Goal: Navigation & Orientation: Find specific page/section

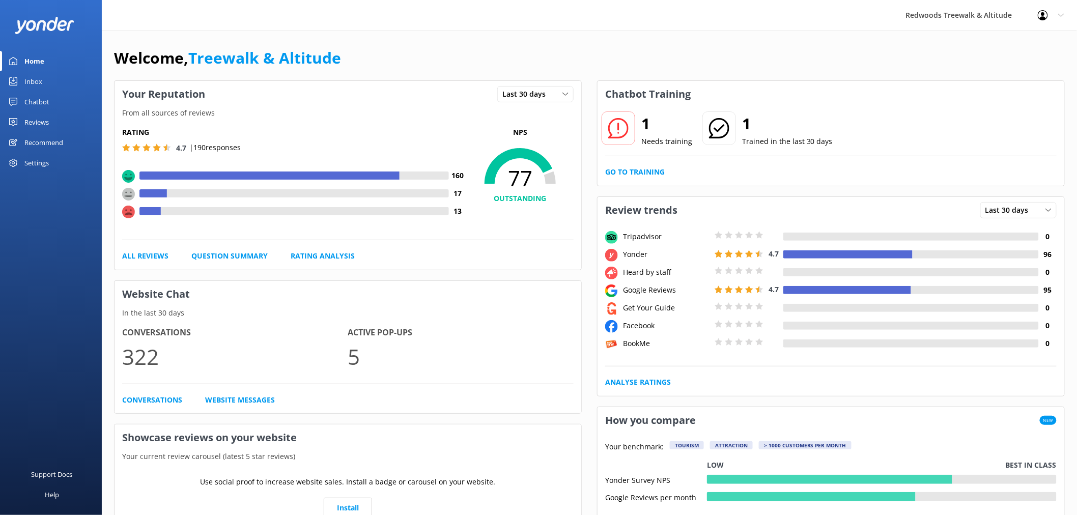
click at [640, 182] on div "1 Needs training 1 Trained in the last 30 days Go to Training" at bounding box center [830, 146] width 467 height 78
click at [642, 175] on link "Go to Training" at bounding box center [635, 171] width 60 height 11
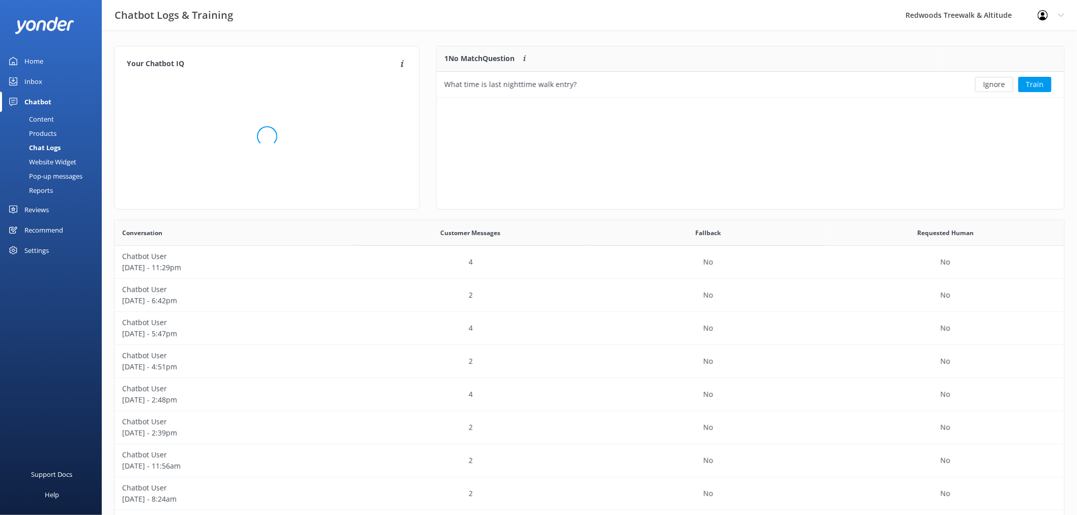
scroll to position [348, 941]
click at [983, 86] on button "Ignore" at bounding box center [994, 84] width 38 height 15
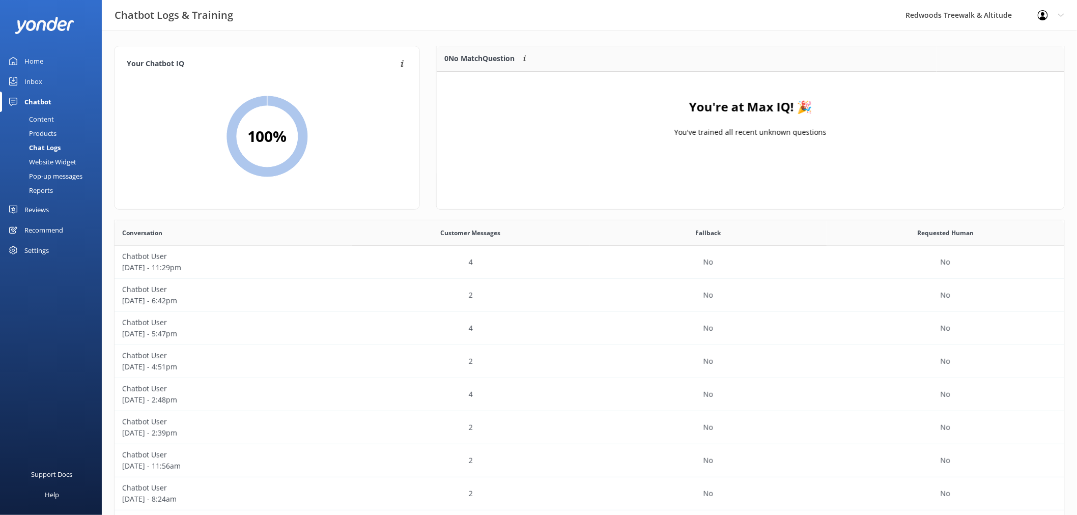
click at [61, 85] on link "Inbox" at bounding box center [51, 81] width 102 height 20
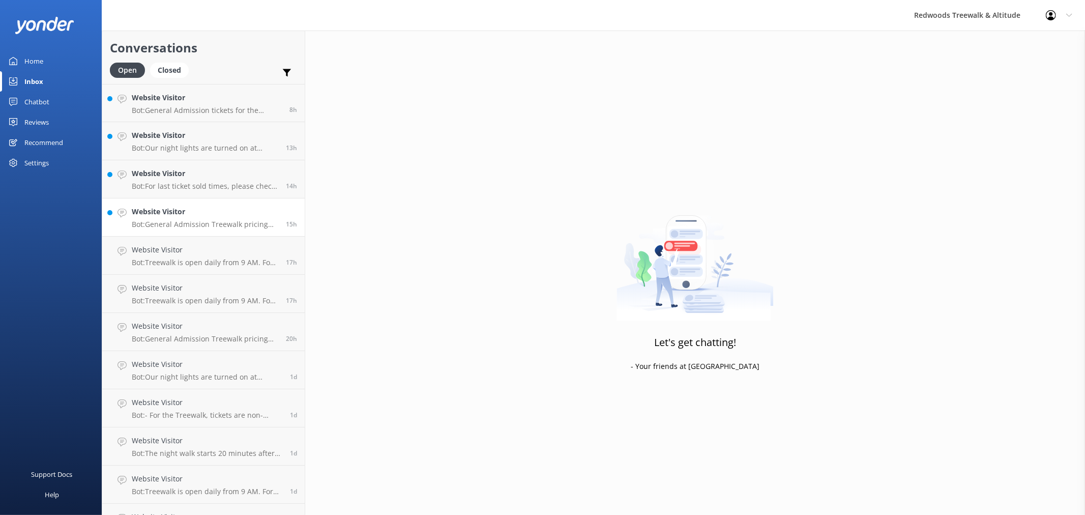
click at [171, 216] on h4 "Website Visitor" at bounding box center [205, 211] width 147 height 11
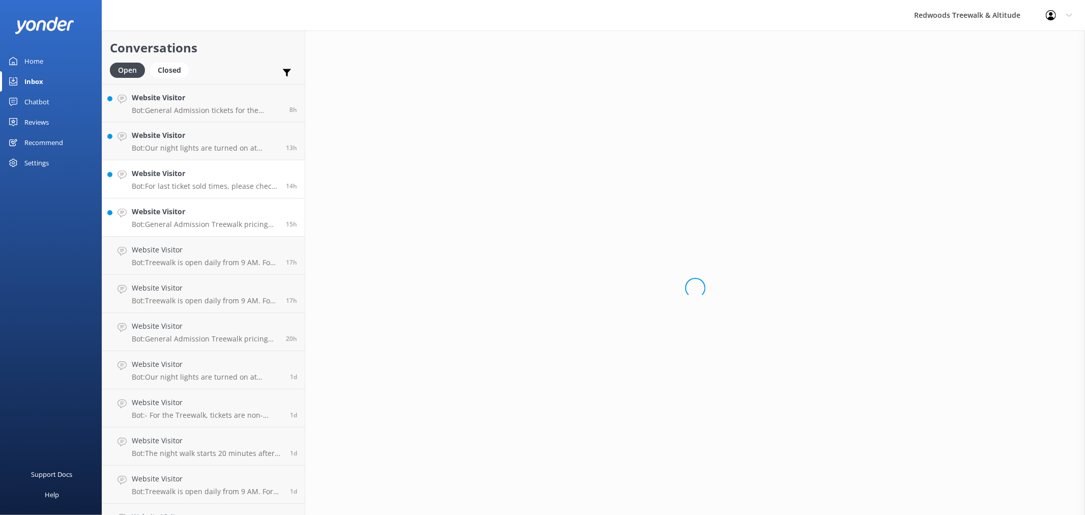
click at [179, 180] on div "Website Visitor Bot: For last ticket sold times, please check our website FAQs …" at bounding box center [205, 179] width 147 height 22
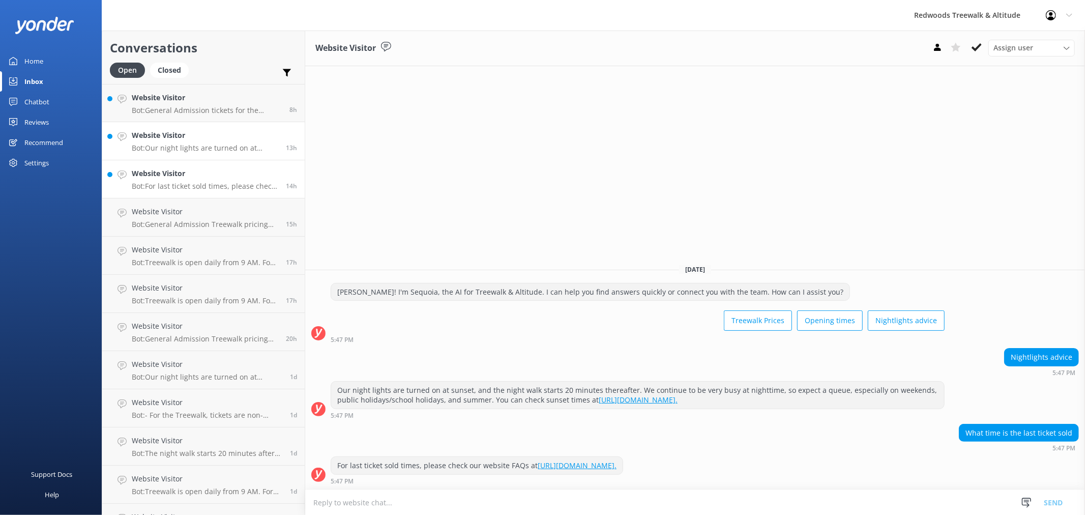
click at [181, 149] on p "Bot: Our night lights are turned on at sunset, and the night walk starts 20 min…" at bounding box center [205, 147] width 147 height 9
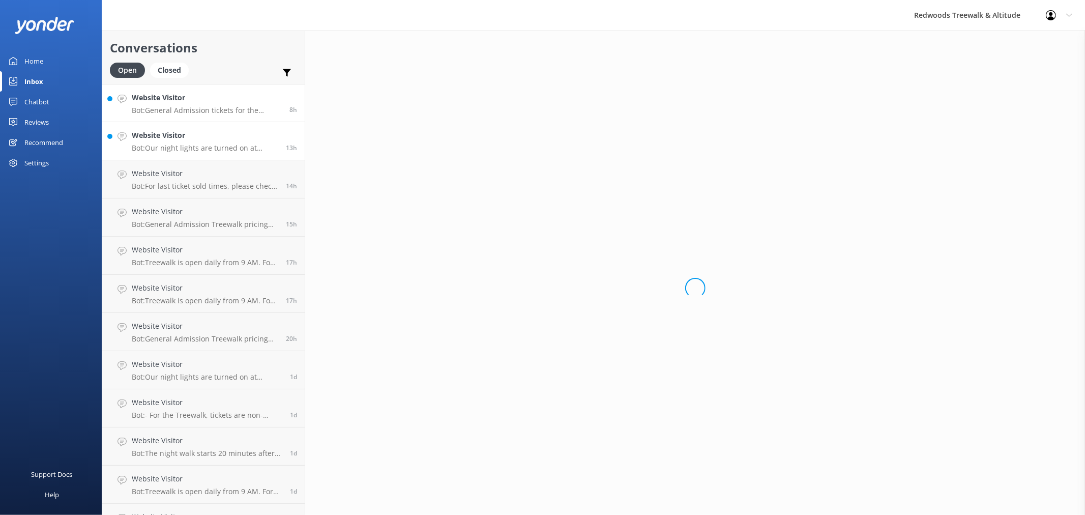
click at [189, 114] on p "Bot: General Admission tickets for the Treewalk can be purchased anytime and ar…" at bounding box center [207, 110] width 150 height 9
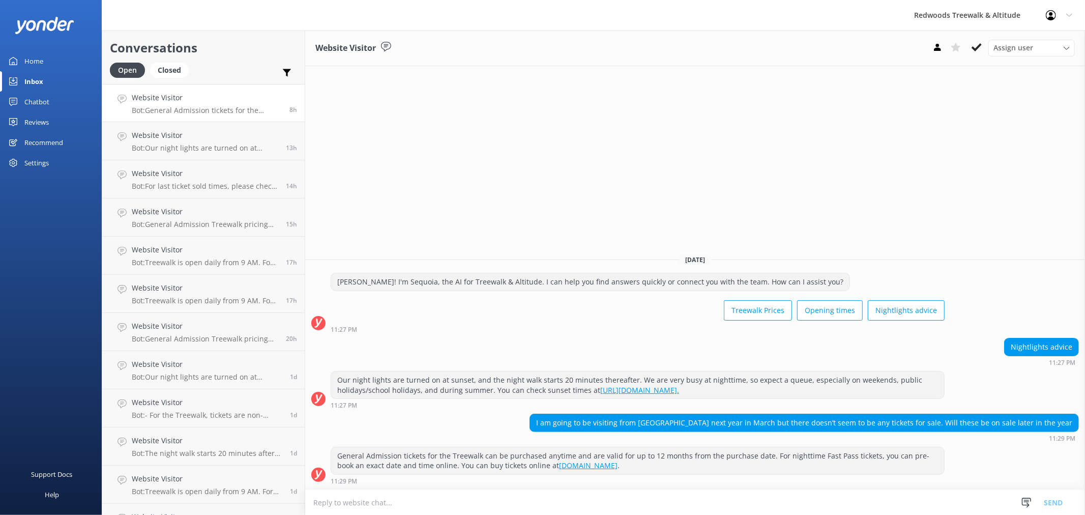
click at [57, 63] on link "Home" at bounding box center [51, 61] width 102 height 20
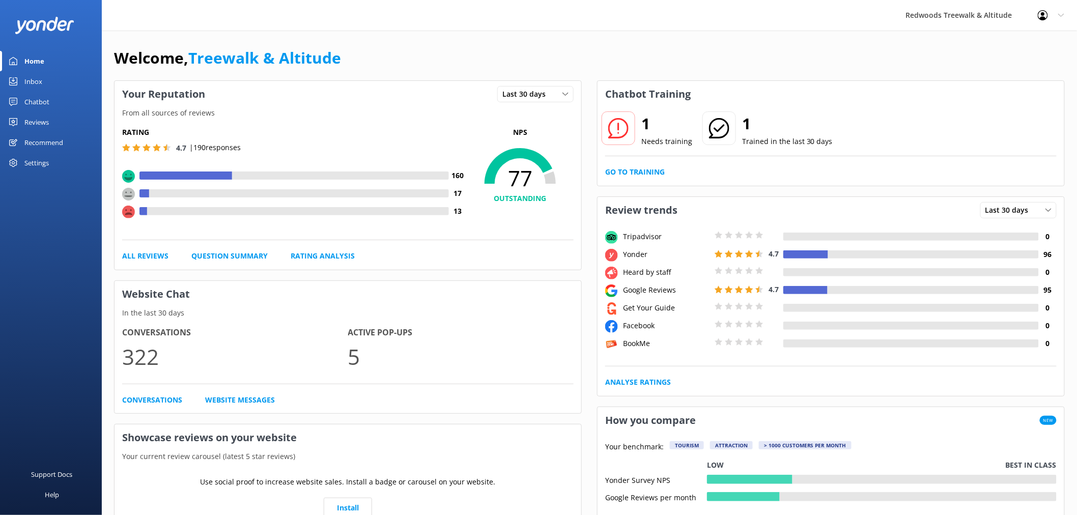
click at [54, 120] on link "Reviews" at bounding box center [51, 122] width 102 height 20
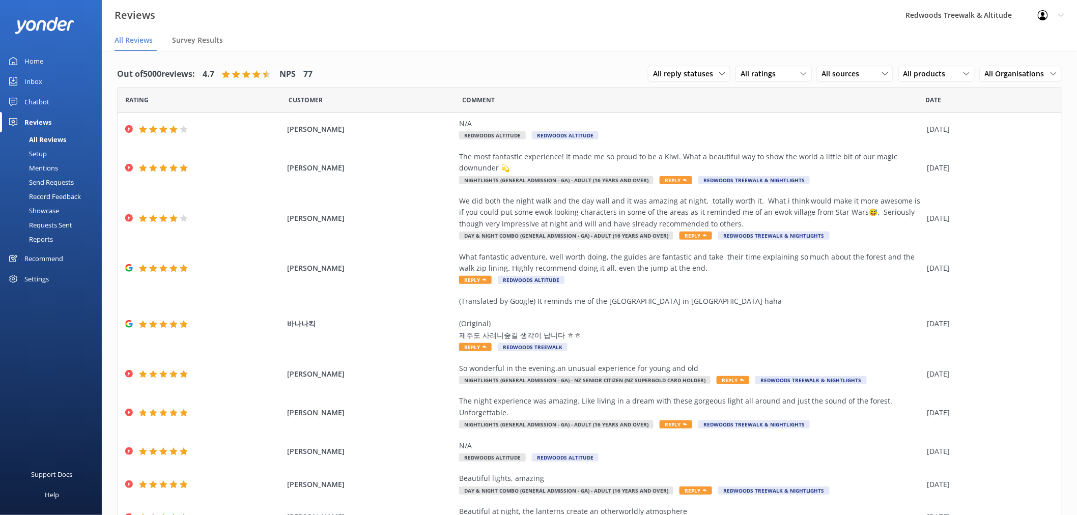
click at [30, 77] on div "Inbox" at bounding box center [33, 81] width 18 height 20
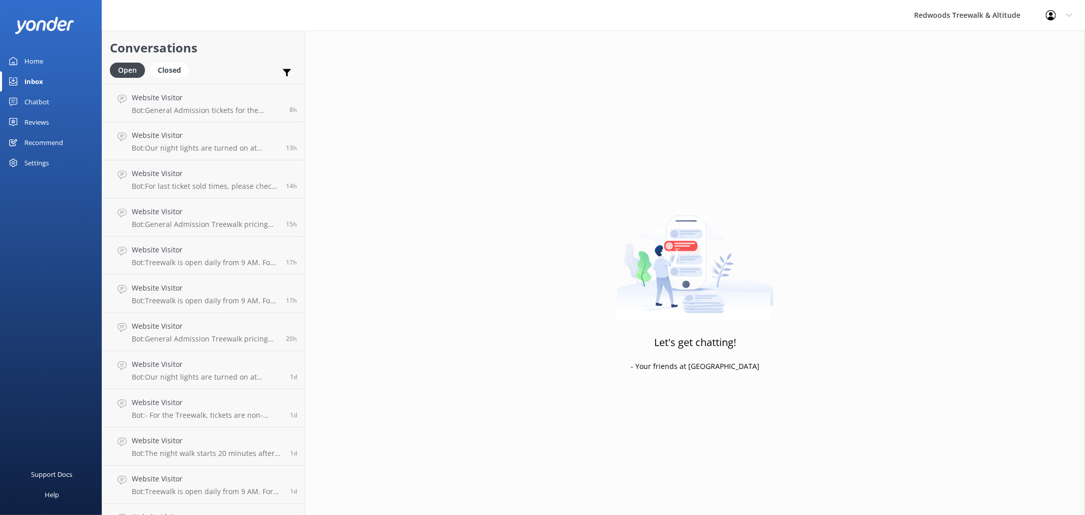
click at [48, 118] on div "Reviews" at bounding box center [36, 122] width 24 height 20
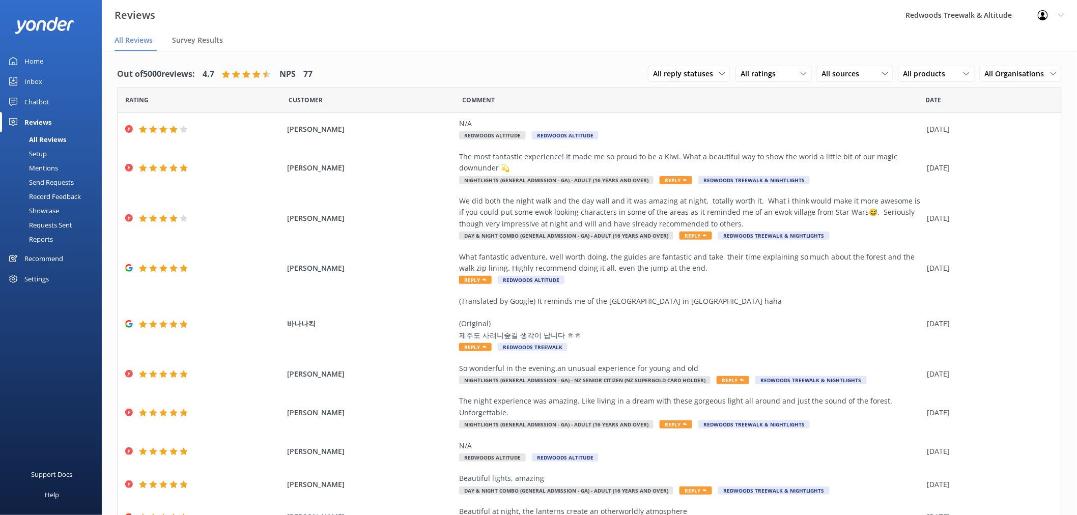
click at [70, 52] on link "Home" at bounding box center [51, 61] width 102 height 20
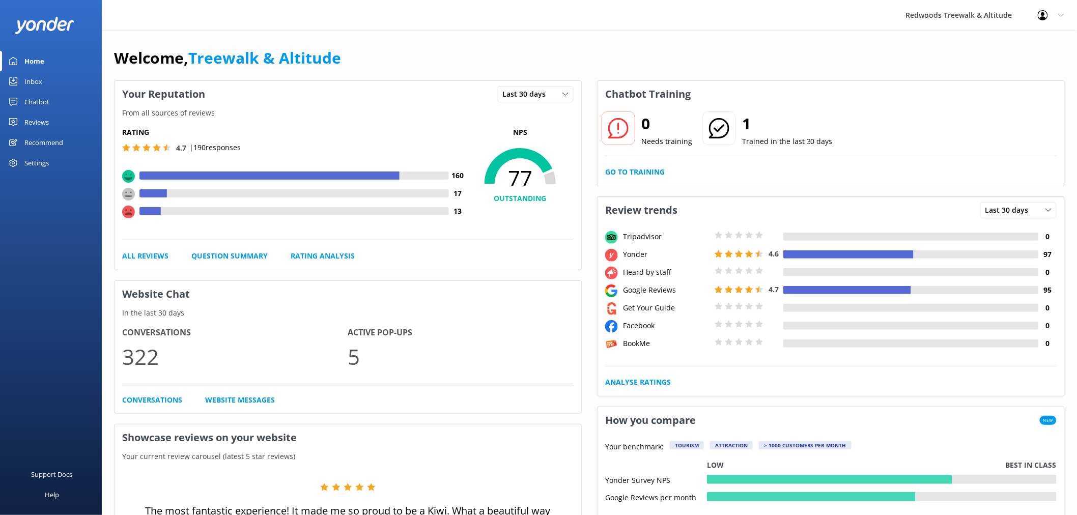
click at [64, 117] on link "Reviews" at bounding box center [51, 122] width 102 height 20
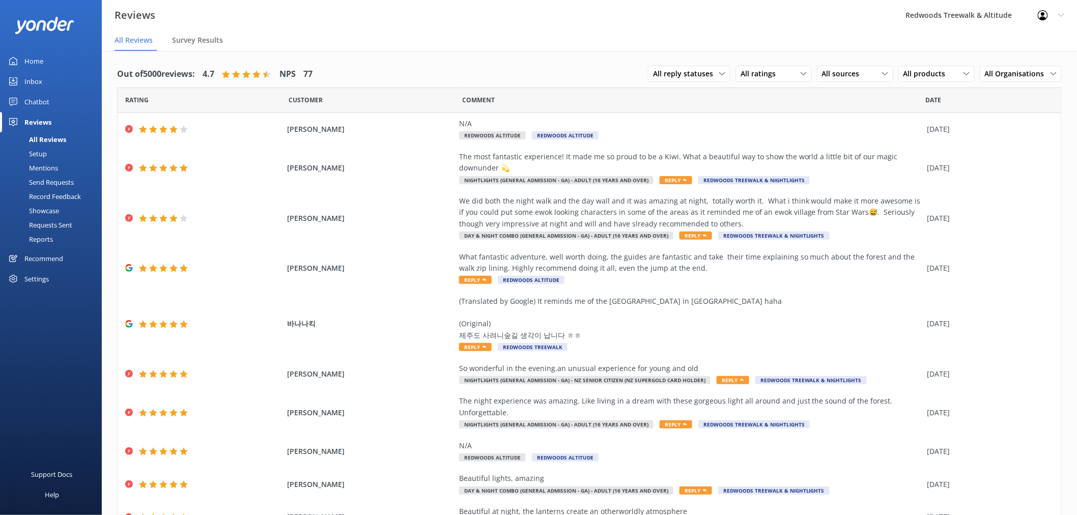
click at [57, 79] on link "Inbox" at bounding box center [51, 81] width 102 height 20
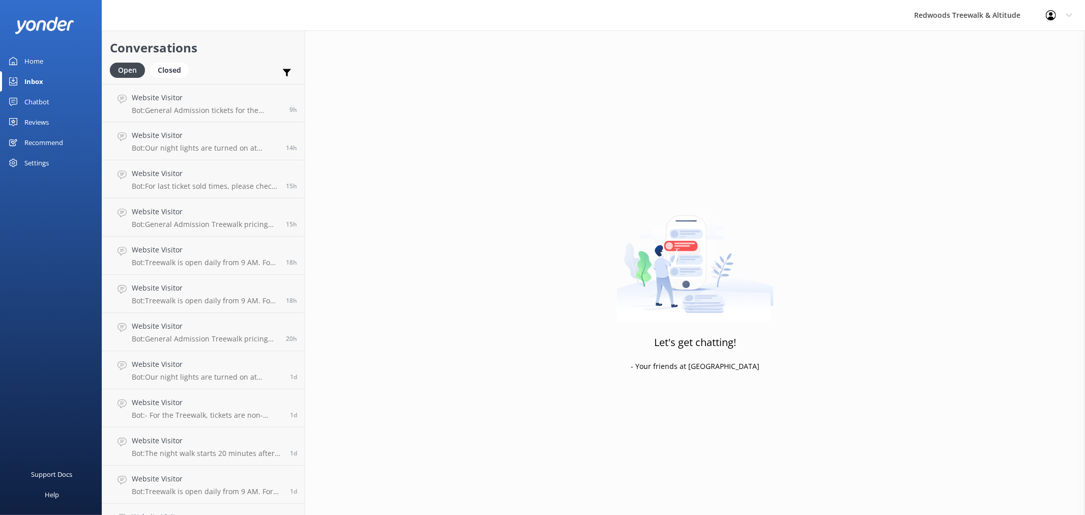
click at [63, 57] on link "Home" at bounding box center [51, 61] width 102 height 20
